Goal: Contribute content

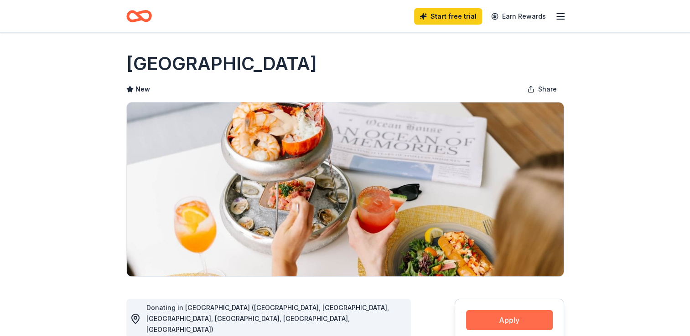
click at [517, 321] on button "Apply" at bounding box center [509, 320] width 87 height 20
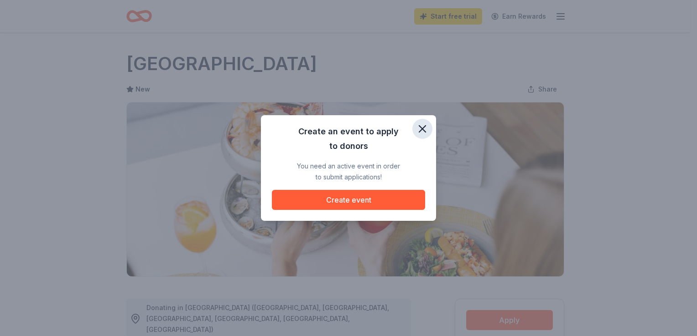
click at [418, 125] on icon "button" at bounding box center [422, 129] width 13 height 13
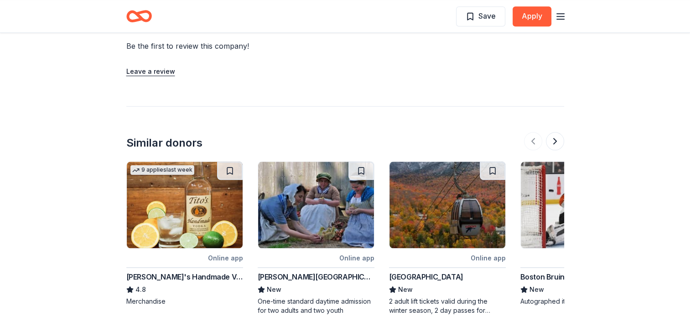
scroll to position [937, 0]
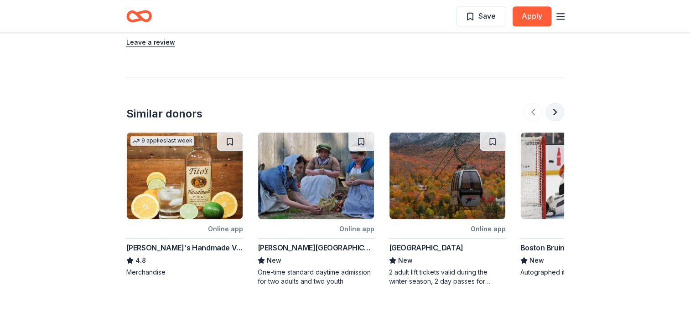
click at [556, 103] on button at bounding box center [555, 112] width 18 height 18
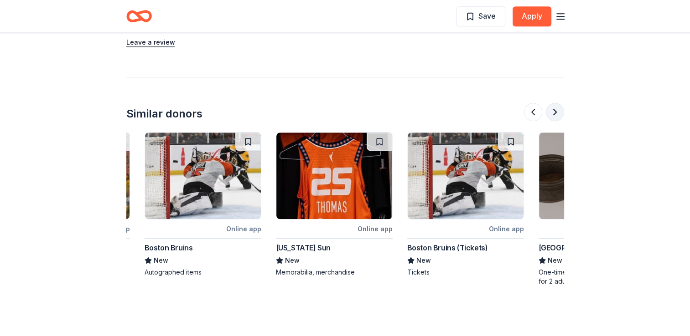
scroll to position [0, 394]
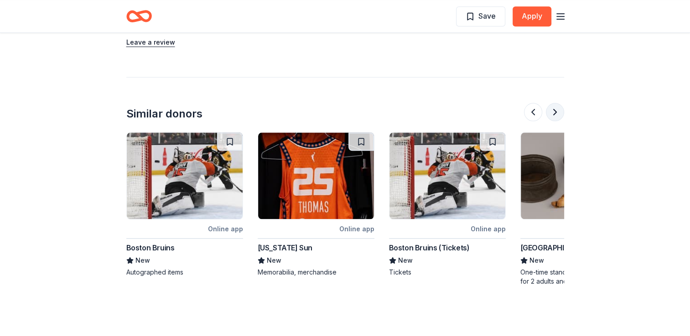
click at [556, 103] on button at bounding box center [555, 112] width 18 height 18
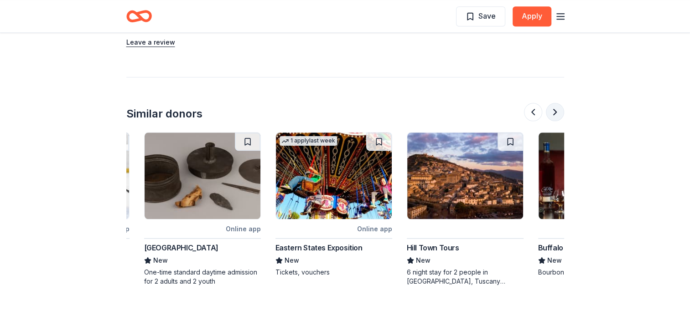
scroll to position [0, 788]
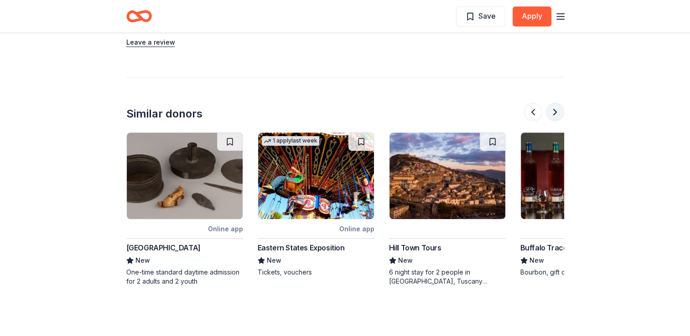
click at [556, 103] on button at bounding box center [555, 112] width 18 height 18
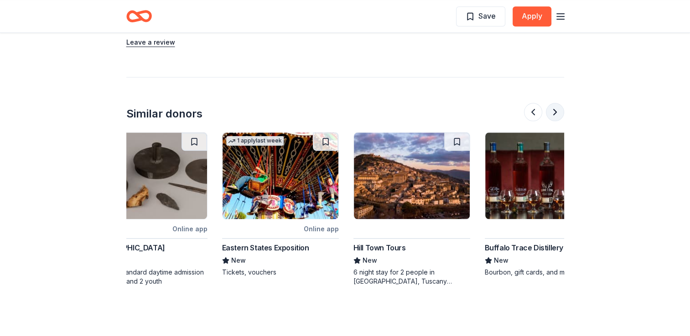
scroll to position [0, 861]
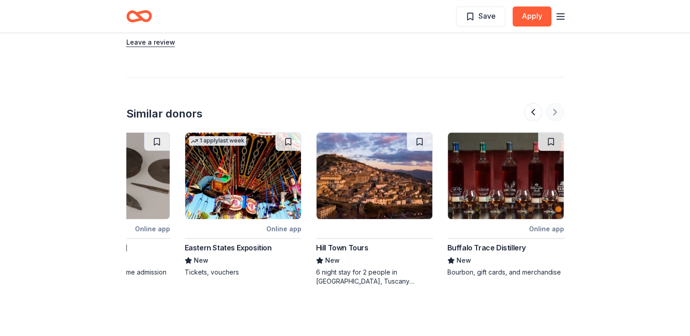
click at [556, 103] on div at bounding box center [544, 112] width 40 height 18
click at [532, 103] on button at bounding box center [533, 112] width 18 height 18
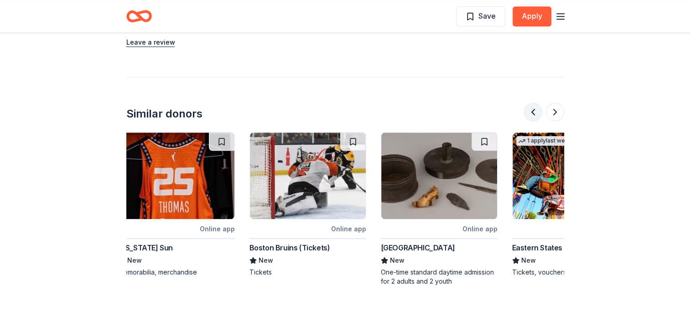
scroll to position [0, 525]
